Goal: Task Accomplishment & Management: Manage account settings

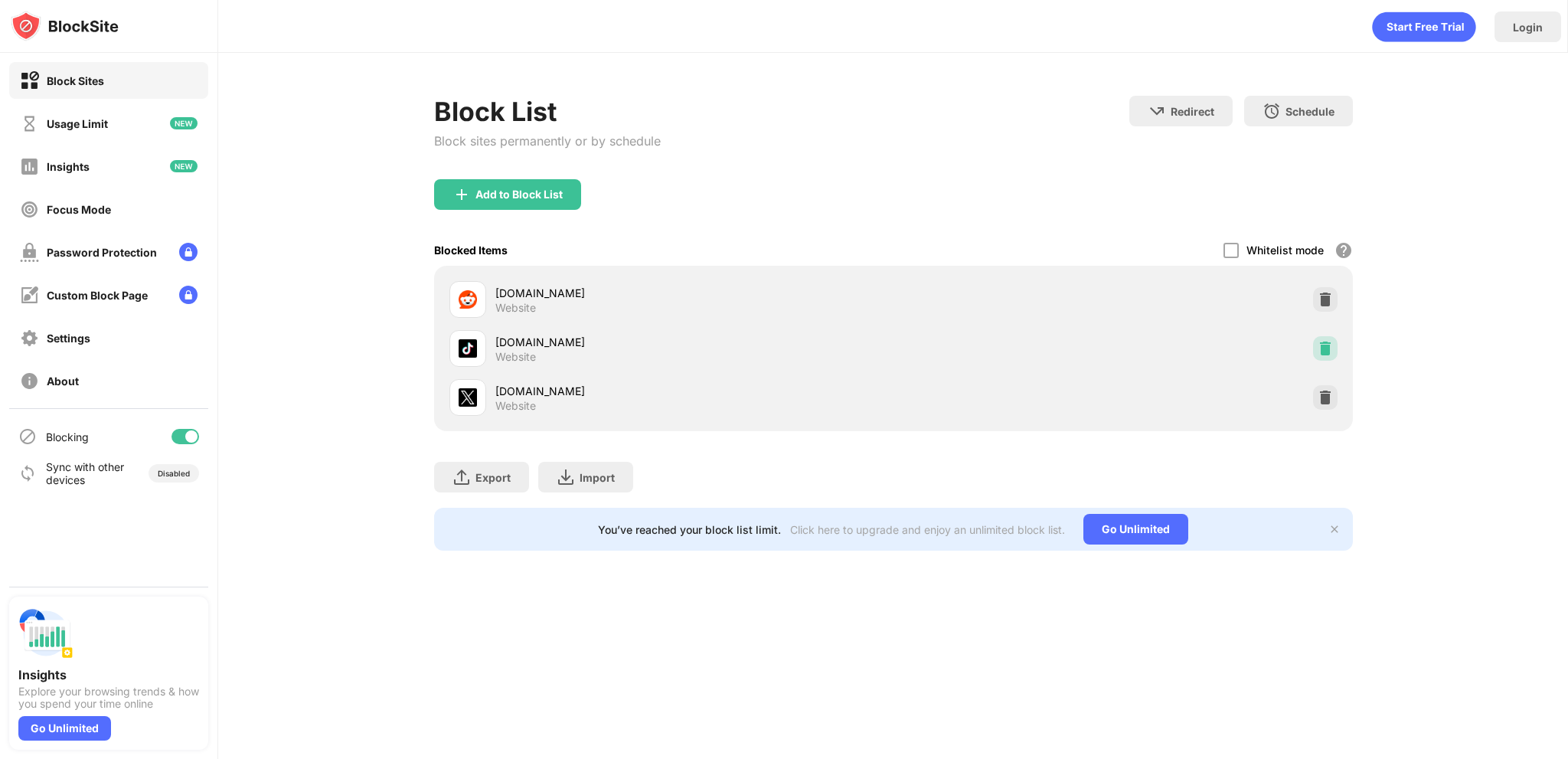
click at [1319, 345] on img at bounding box center [1325, 348] width 16 height 16
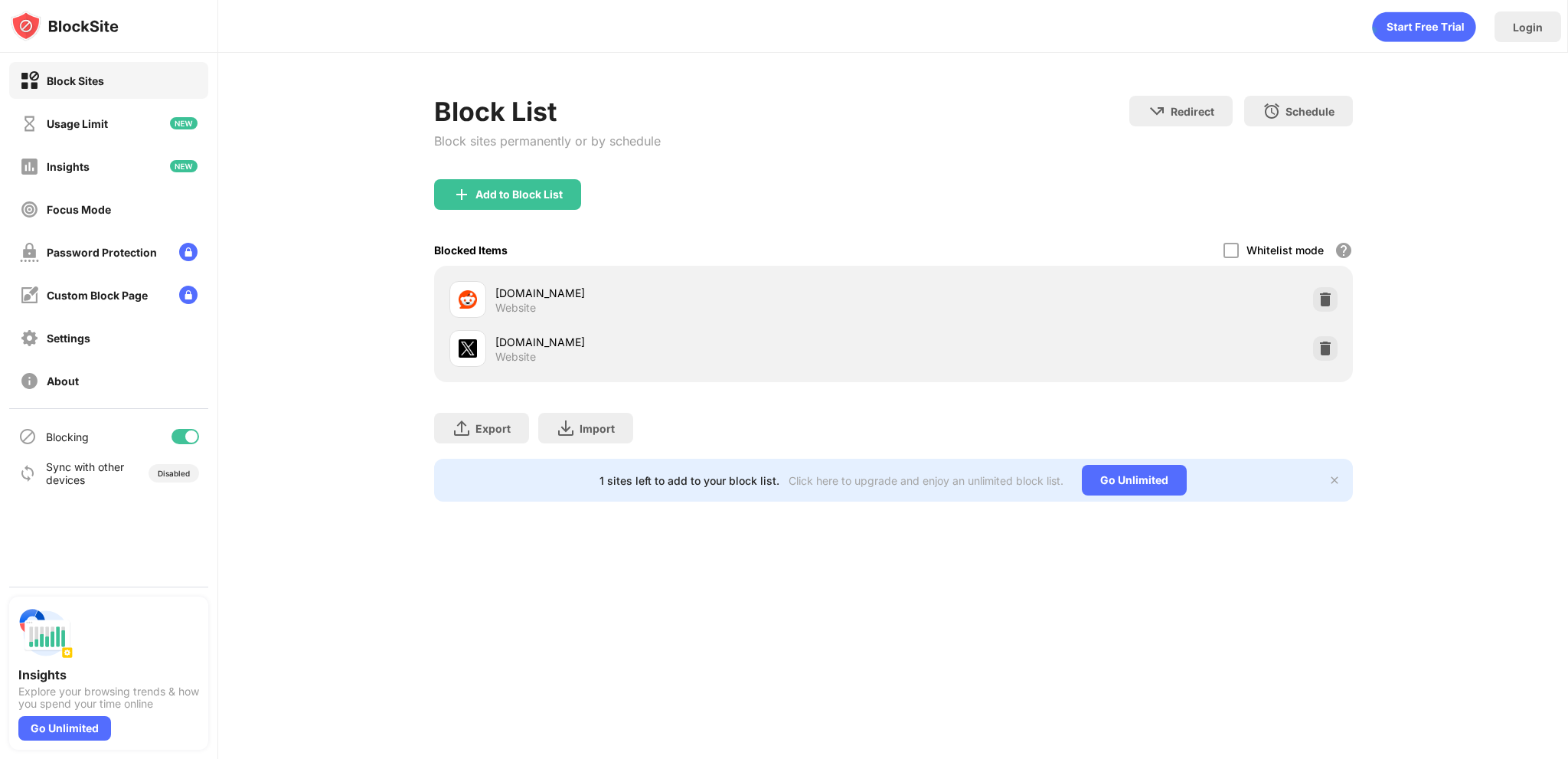
click at [558, 211] on div "Add to Block List" at bounding box center [893, 207] width 919 height 55
click at [562, 201] on div "Add to Block List" at bounding box center [507, 194] width 147 height 31
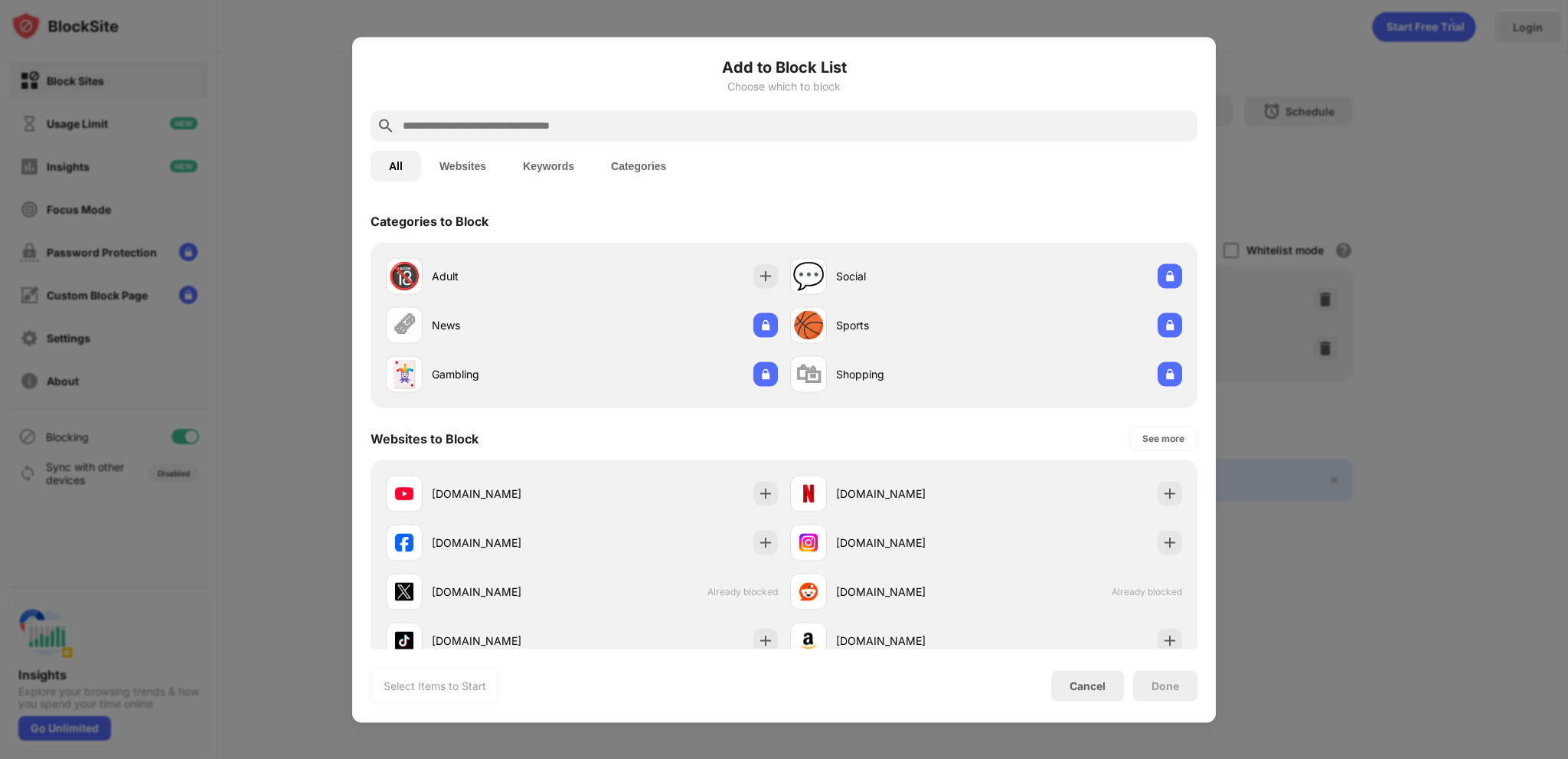
click at [714, 129] on input "text" at bounding box center [796, 125] width 790 height 19
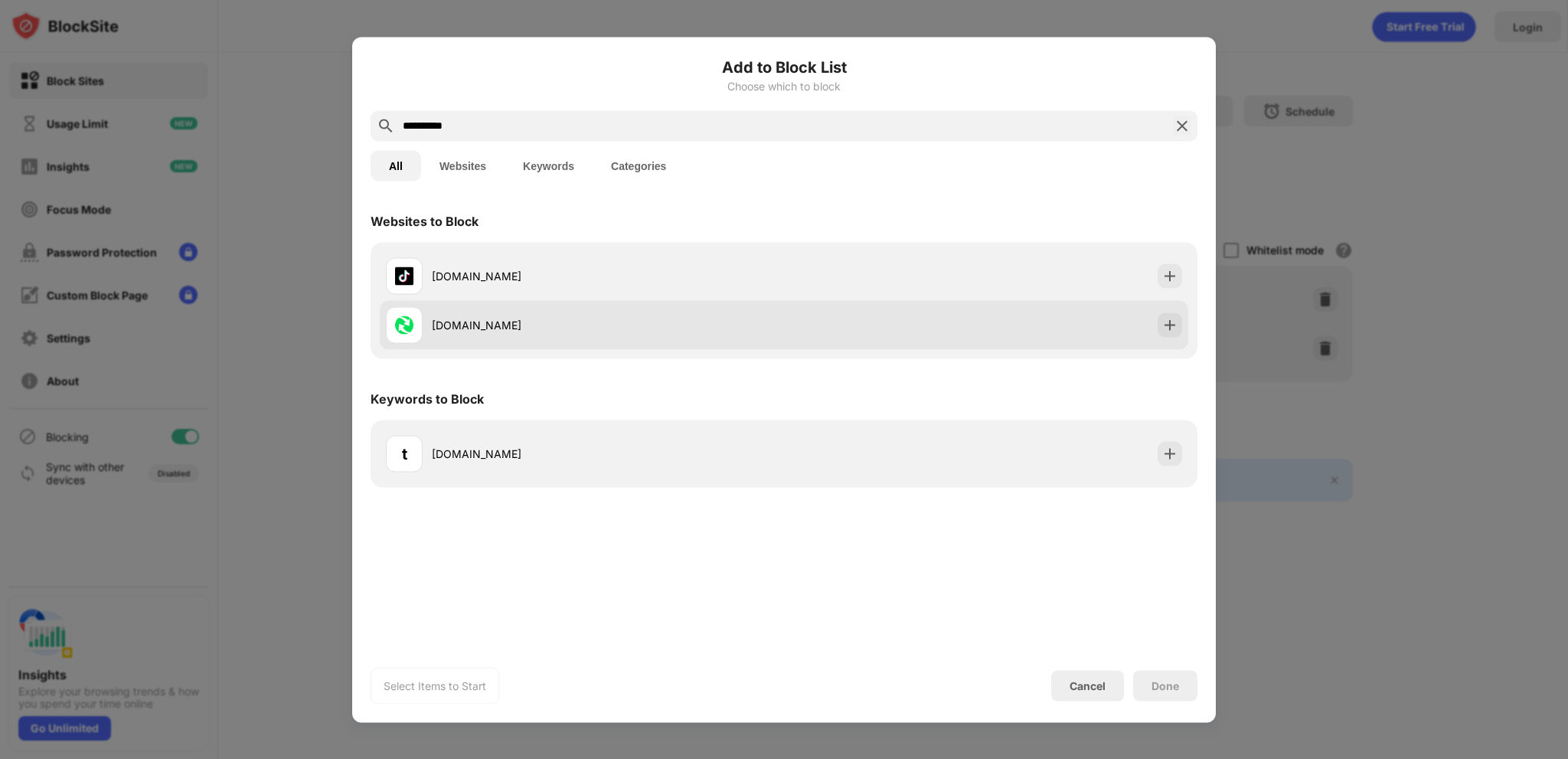
type input "**********"
click at [1005, 281] on div "tiktok.com" at bounding box center [784, 275] width 808 height 49
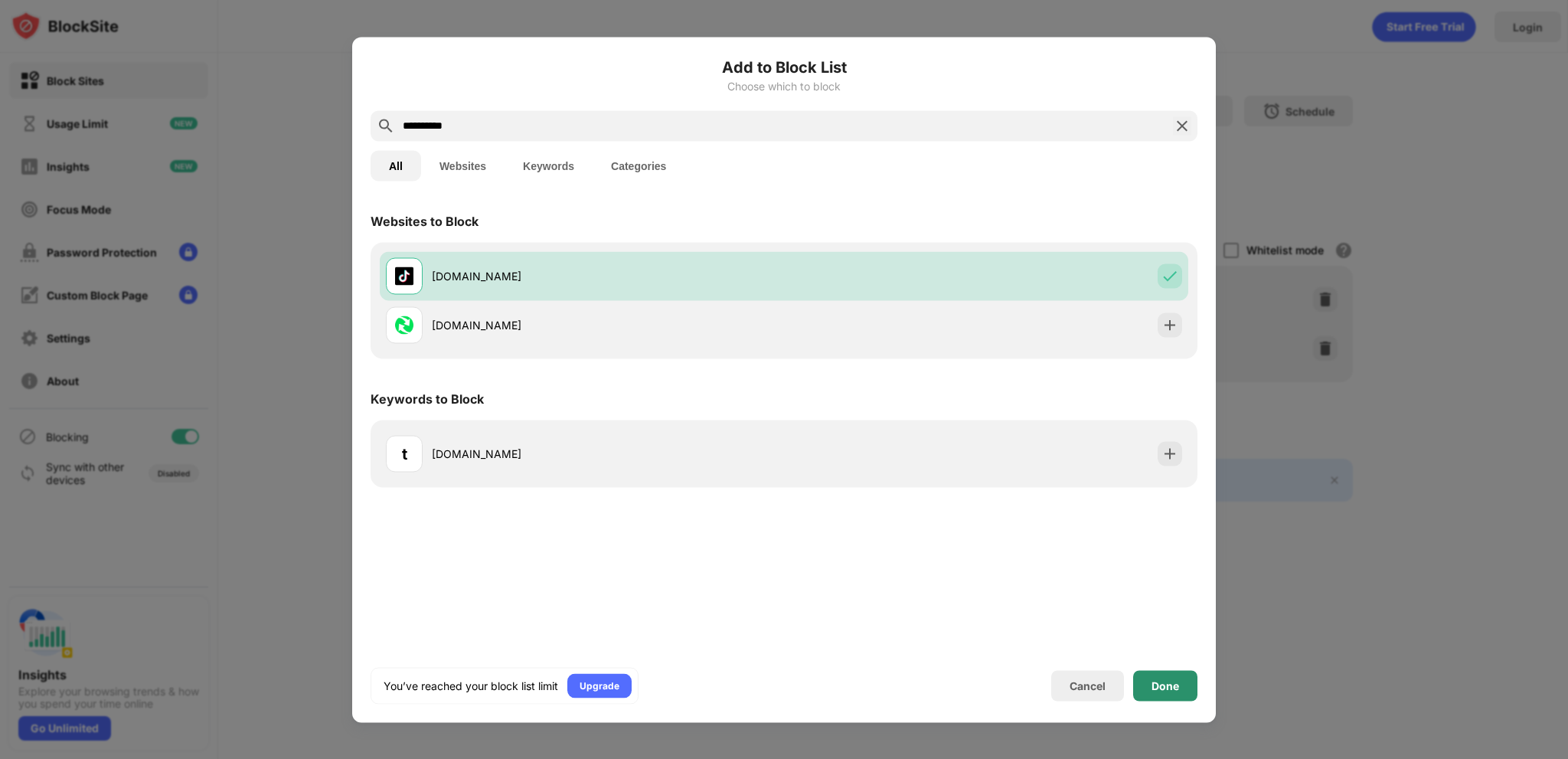
click at [1180, 684] on div "Done" at bounding box center [1164, 685] width 64 height 31
